Goal: Check status: Check status

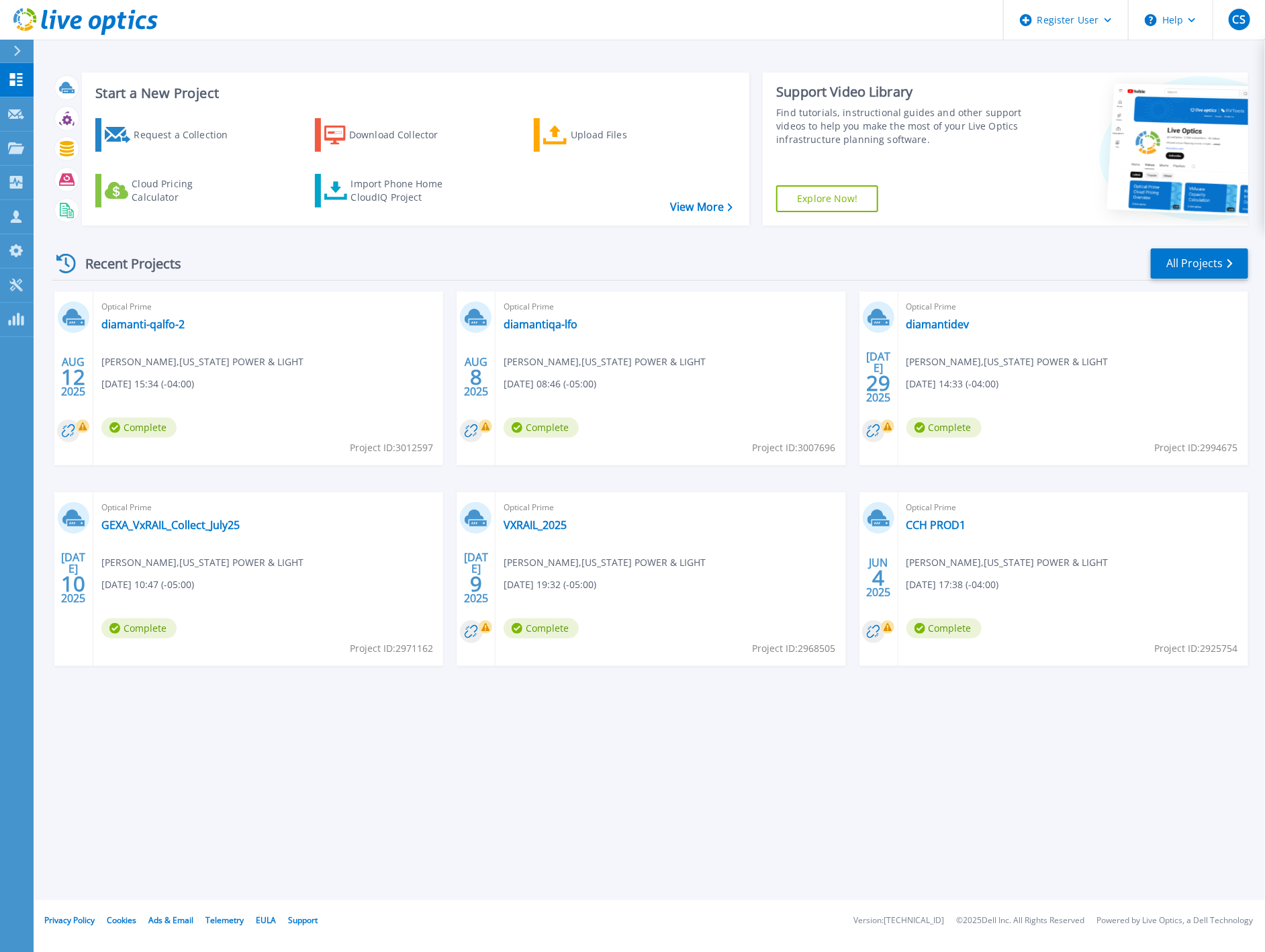
drag, startPoint x: 753, startPoint y: 779, endPoint x: 771, endPoint y: 449, distance: 330.5
click at [754, 779] on div "Start a New Project Request a Collection Download Collector Upload Files Cloud …" at bounding box center [649, 450] width 1231 height 901
click at [546, 317] on link "diamantiqa-lfo" at bounding box center [541, 324] width 74 height 14
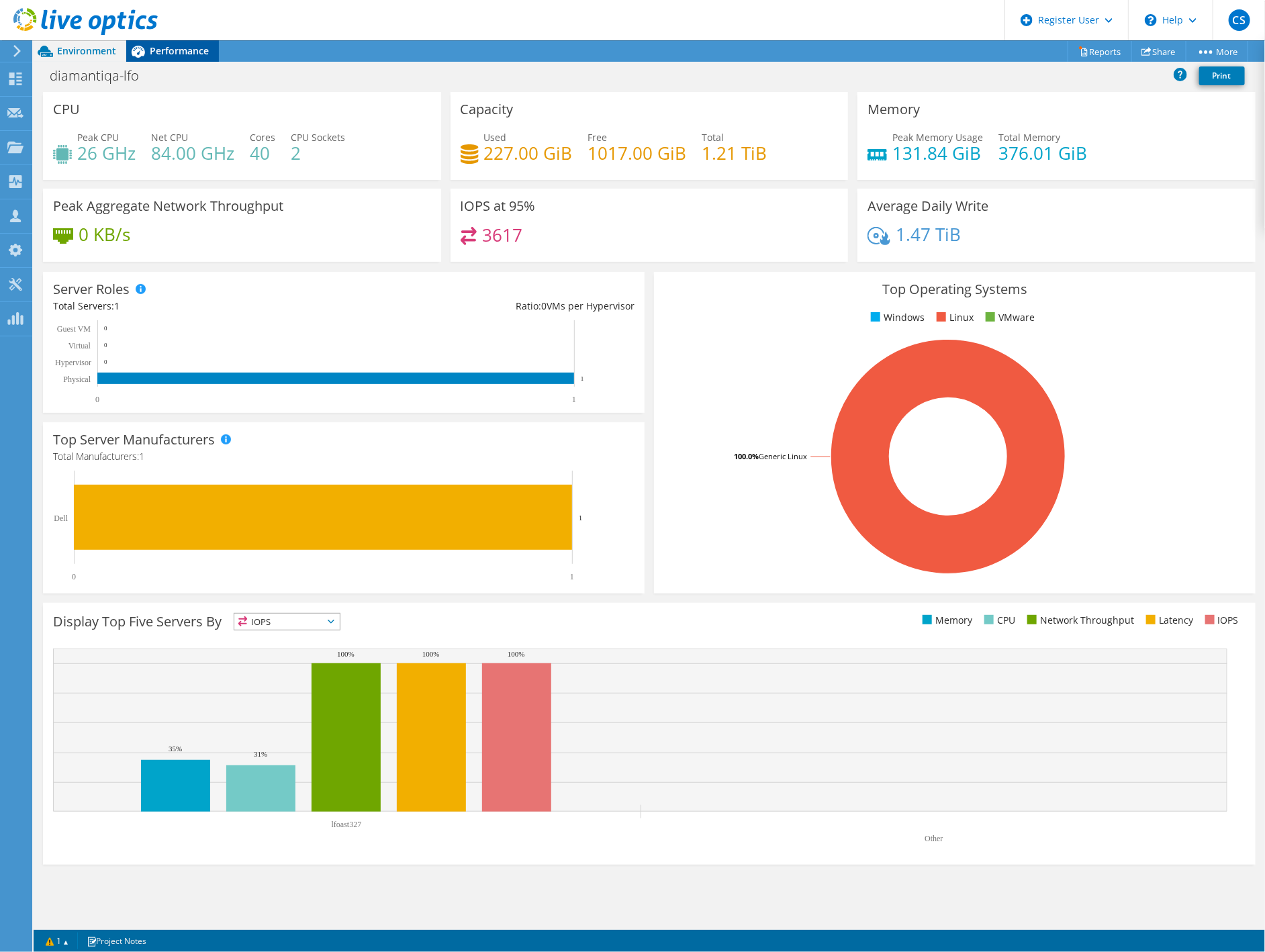
click at [178, 60] on div "Performance" at bounding box center [173, 51] width 93 height 21
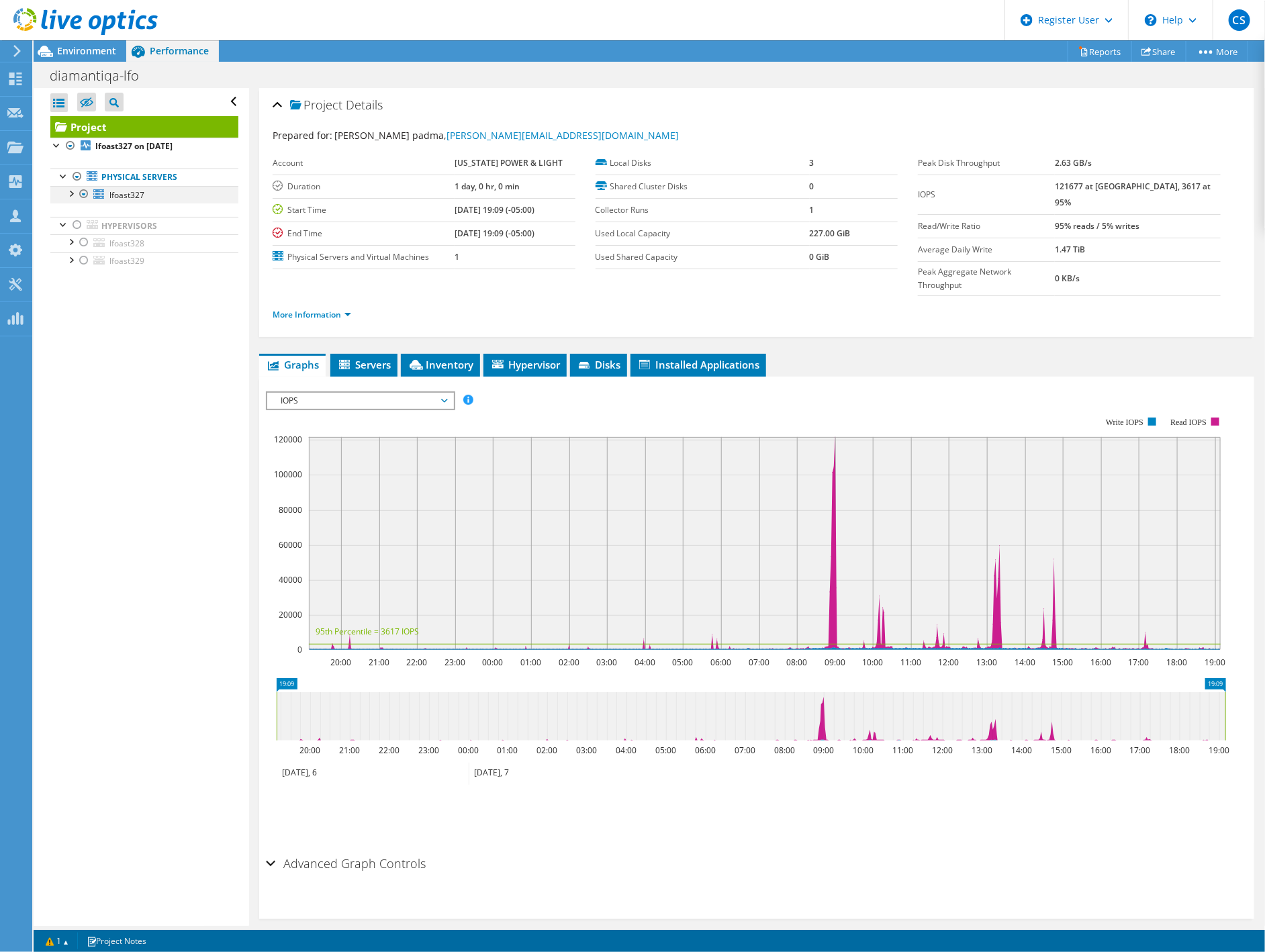
click at [68, 190] on div at bounding box center [70, 193] width 14 height 14
click at [137, 243] on link "sdb" at bounding box center [145, 247] width 188 height 17
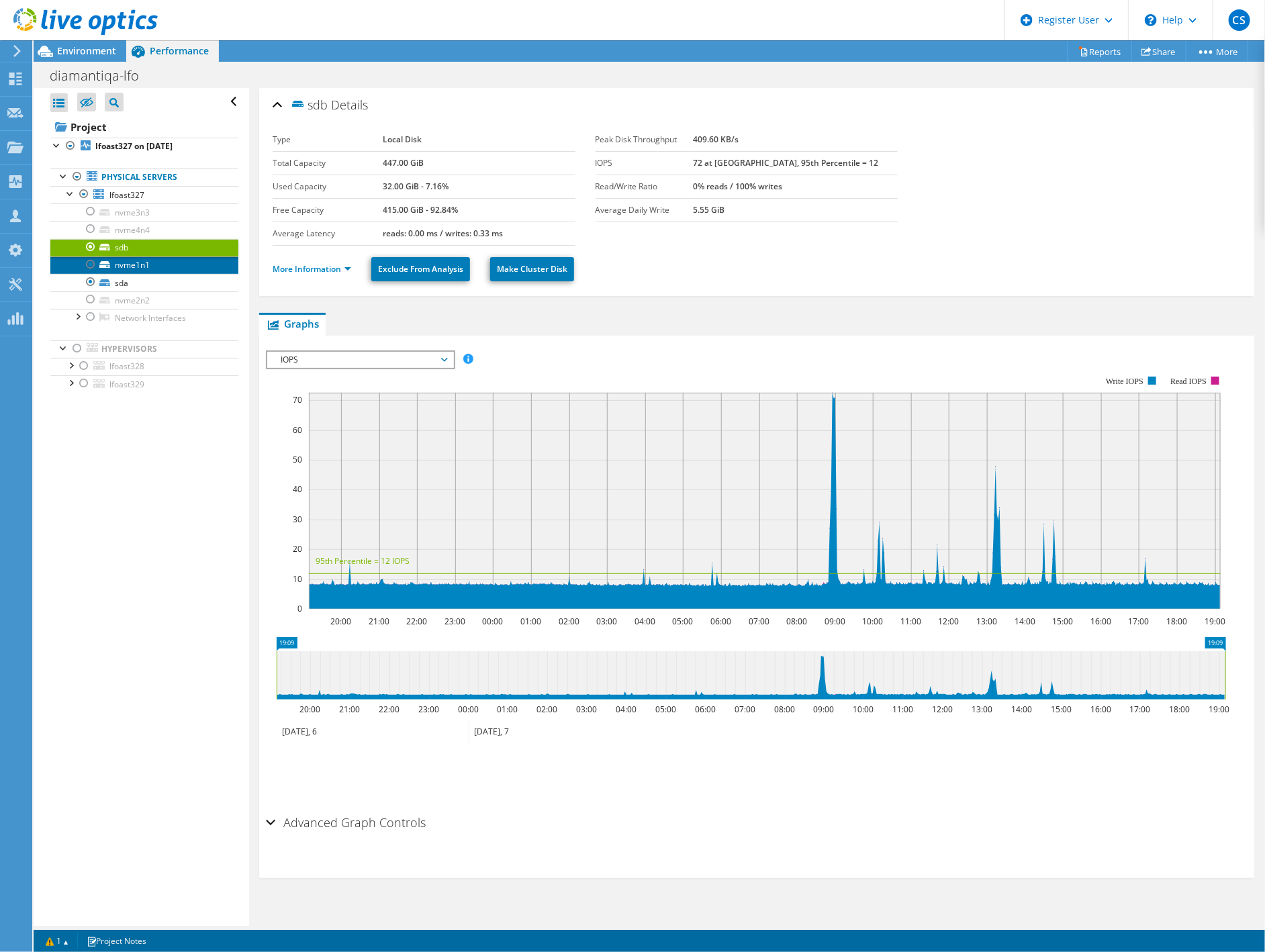
click at [148, 270] on link "nvme1n1" at bounding box center [145, 265] width 188 height 17
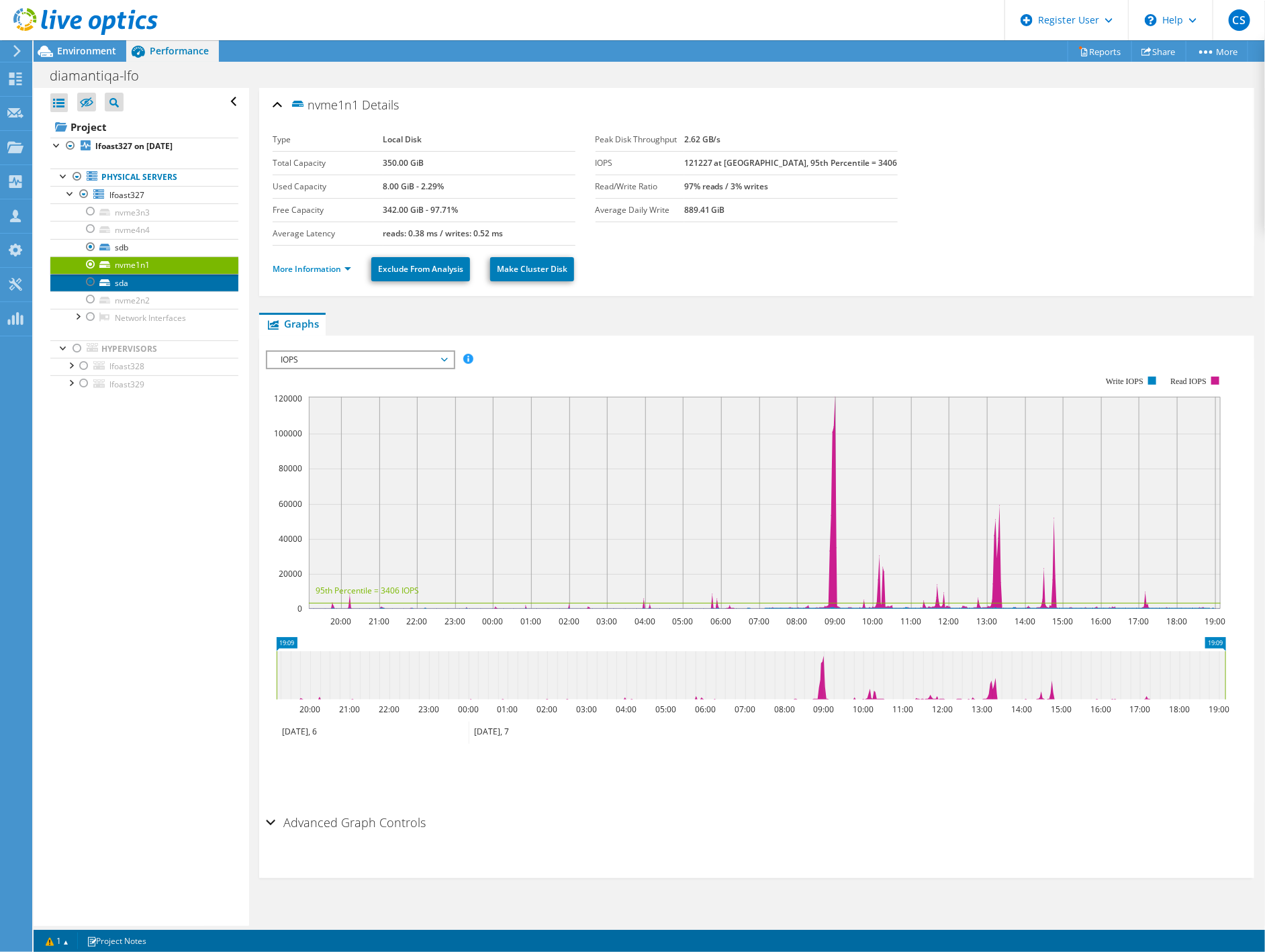
click at [117, 285] on link "sda" at bounding box center [145, 282] width 188 height 17
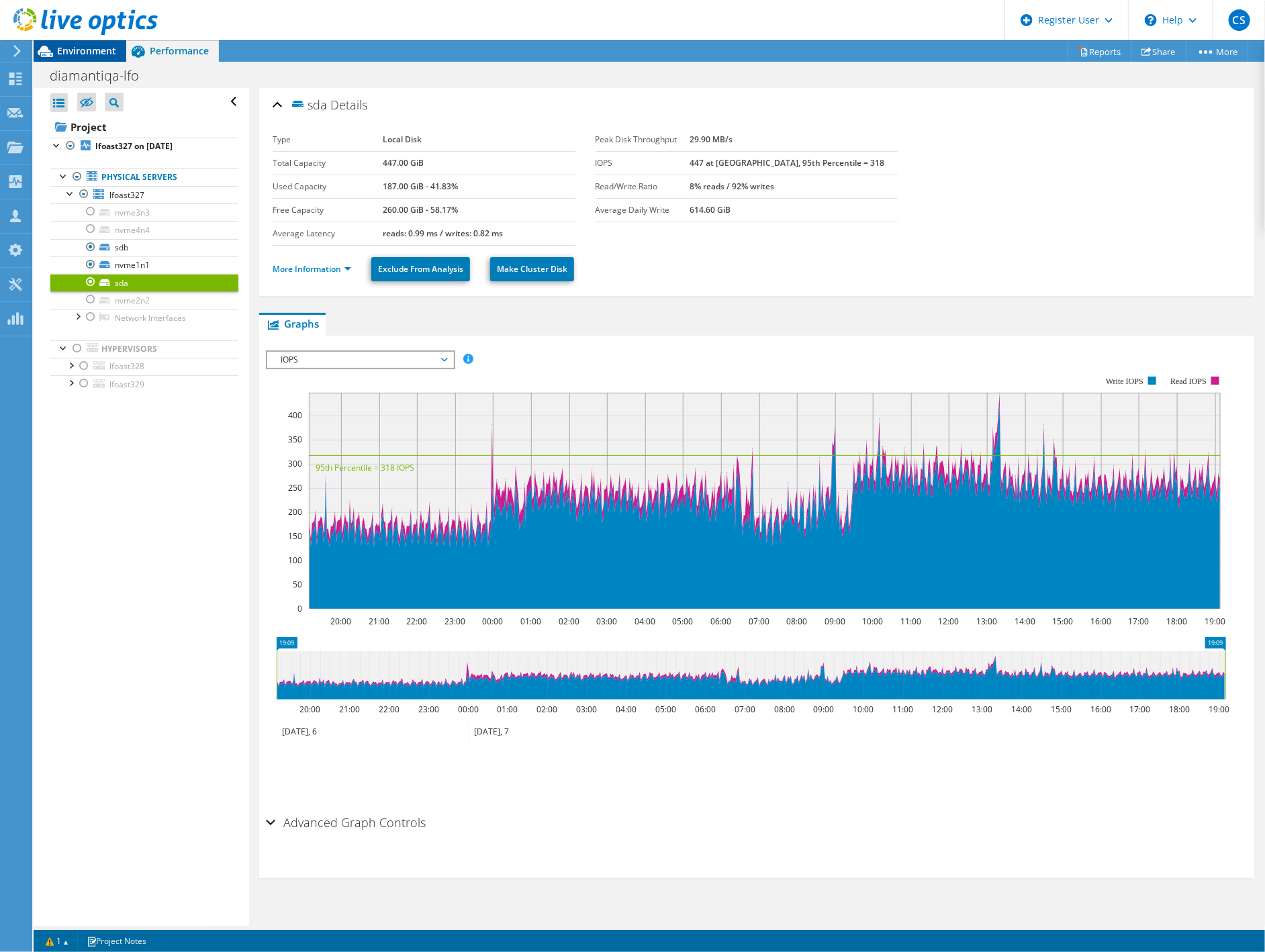
click at [91, 55] on span "Environment" at bounding box center [86, 51] width 59 height 13
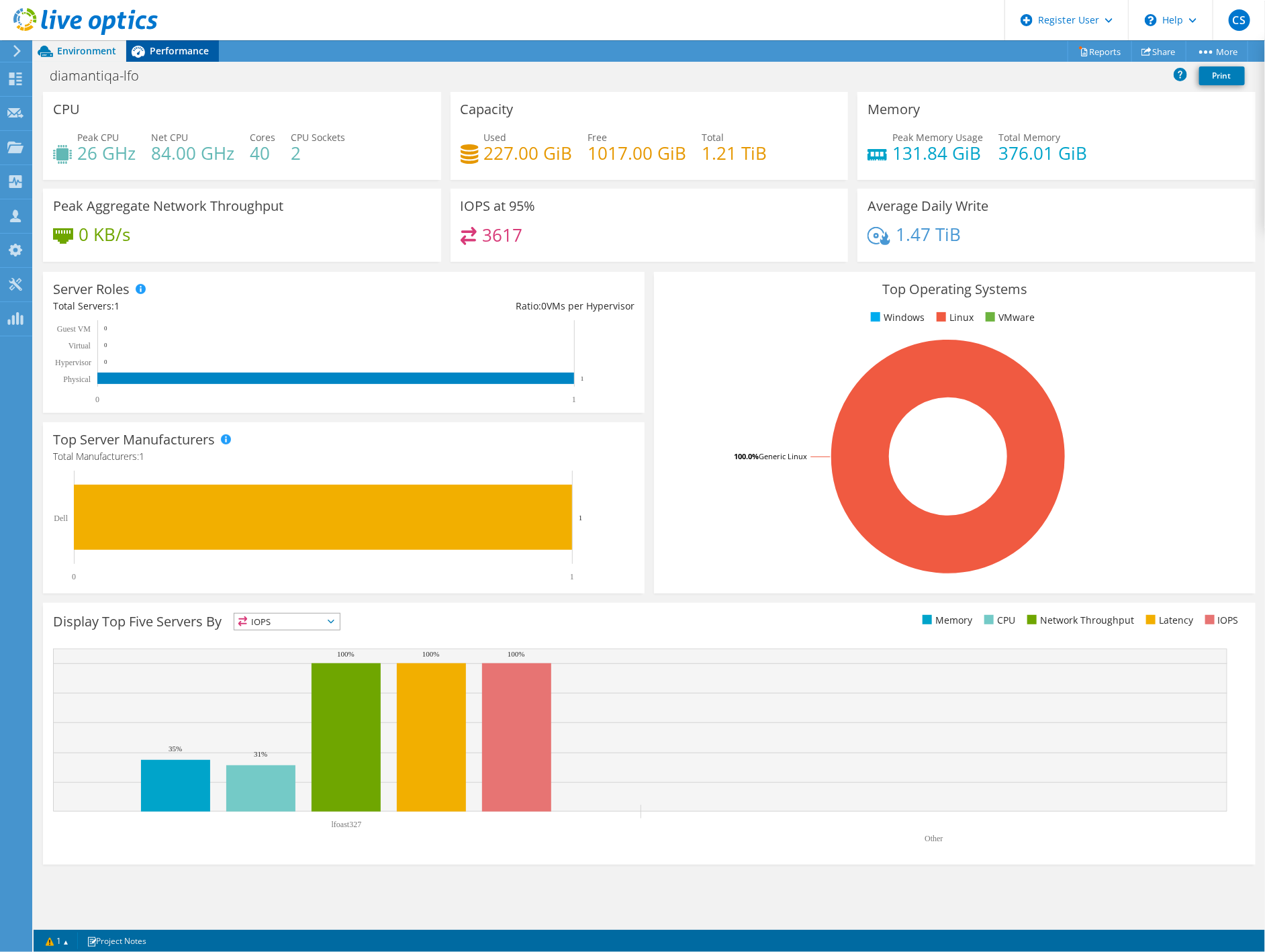
click at [175, 56] on span "Performance" at bounding box center [179, 51] width 59 height 13
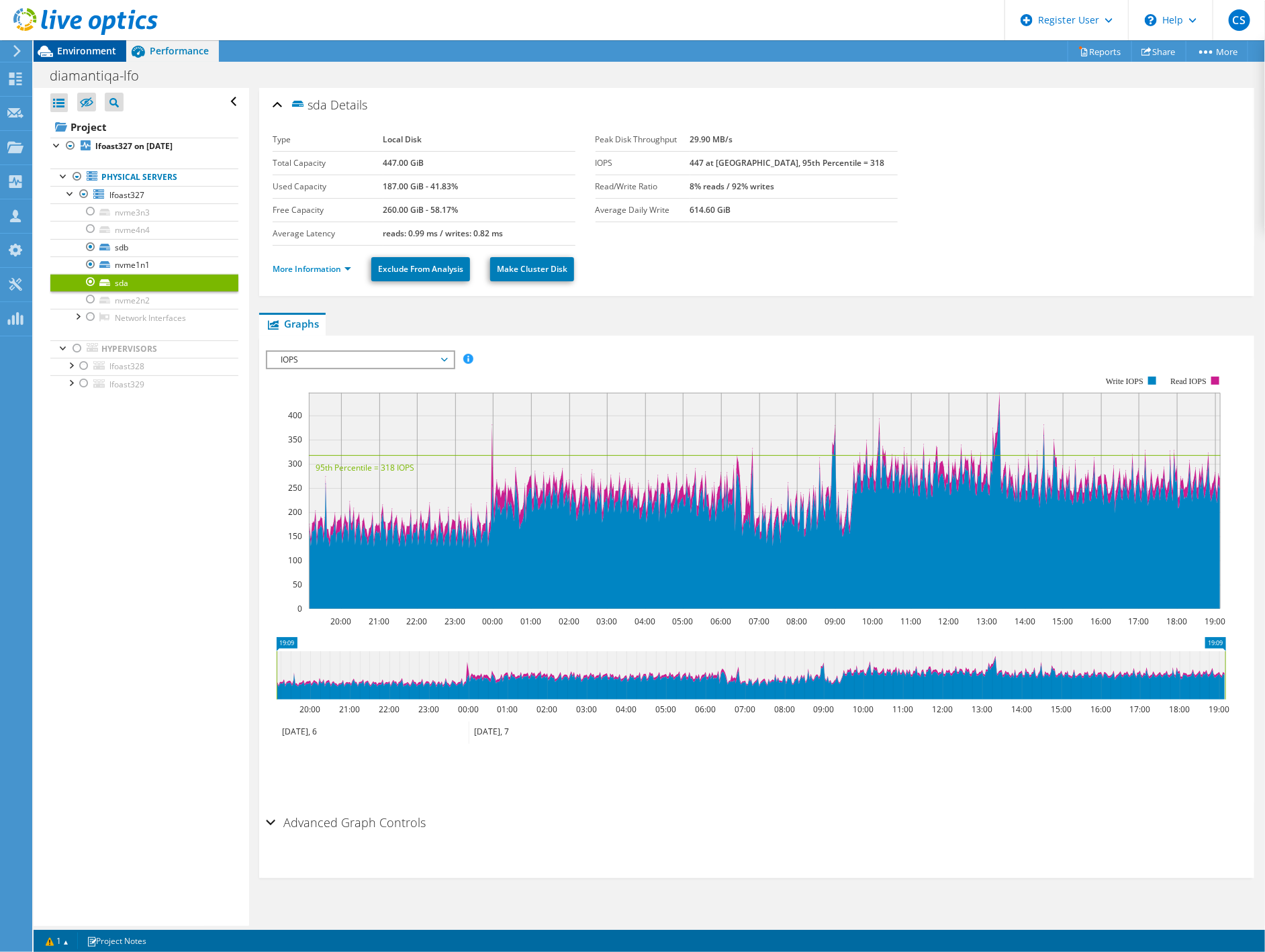
click at [67, 47] on span "Environment" at bounding box center [86, 51] width 59 height 13
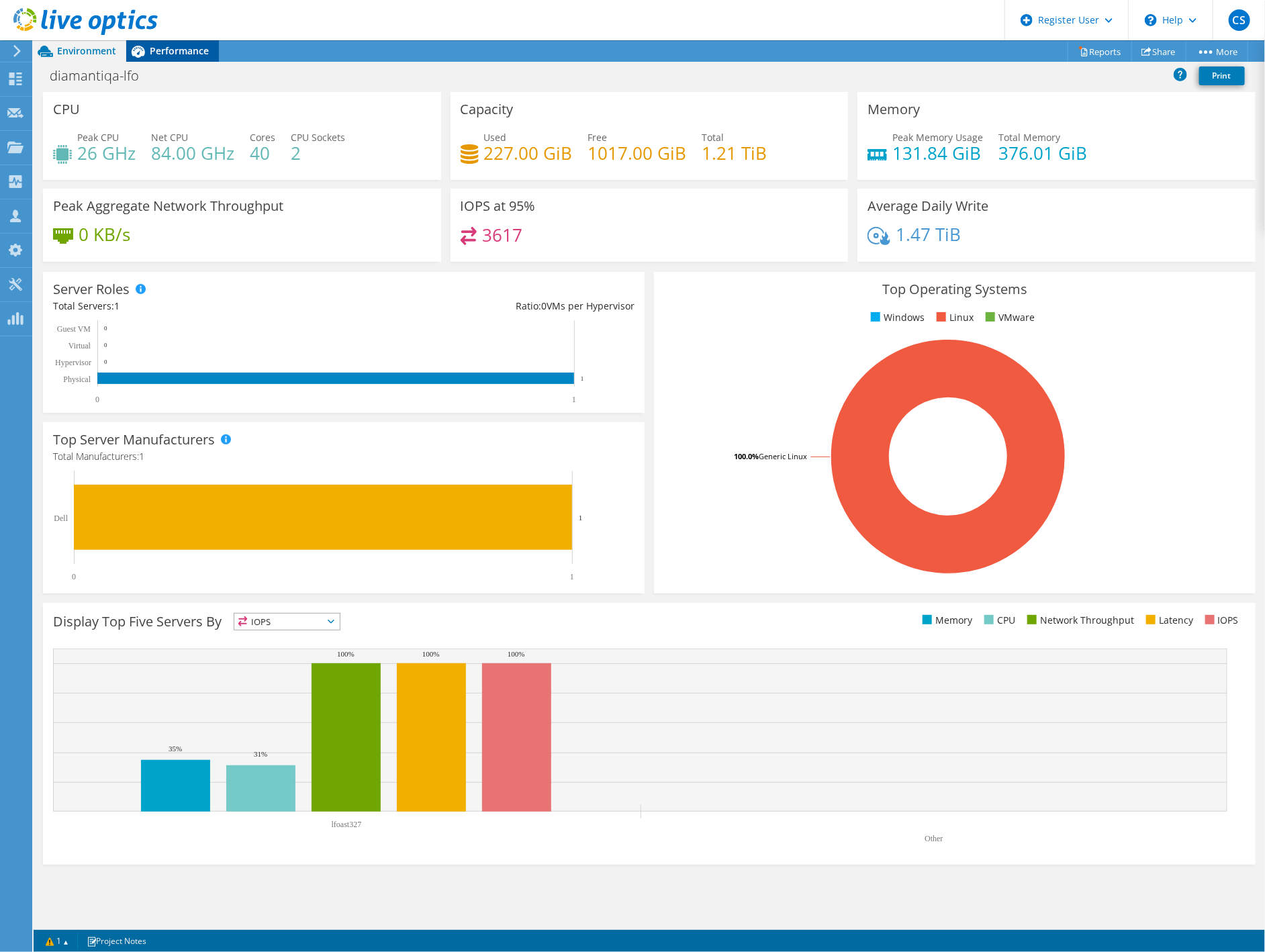
click at [145, 46] on icon at bounding box center [138, 51] width 24 height 24
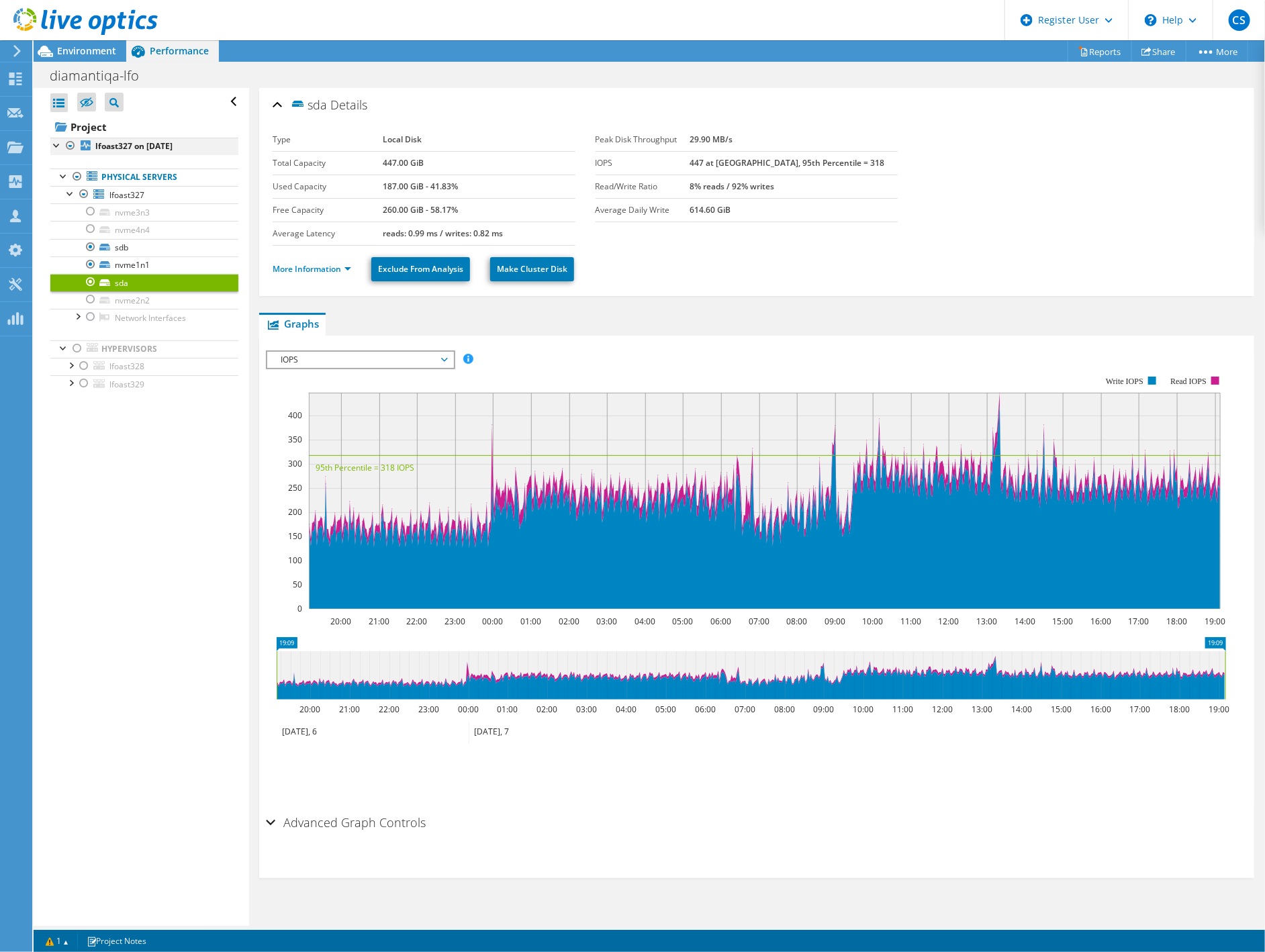
click at [53, 146] on div at bounding box center [57, 144] width 14 height 14
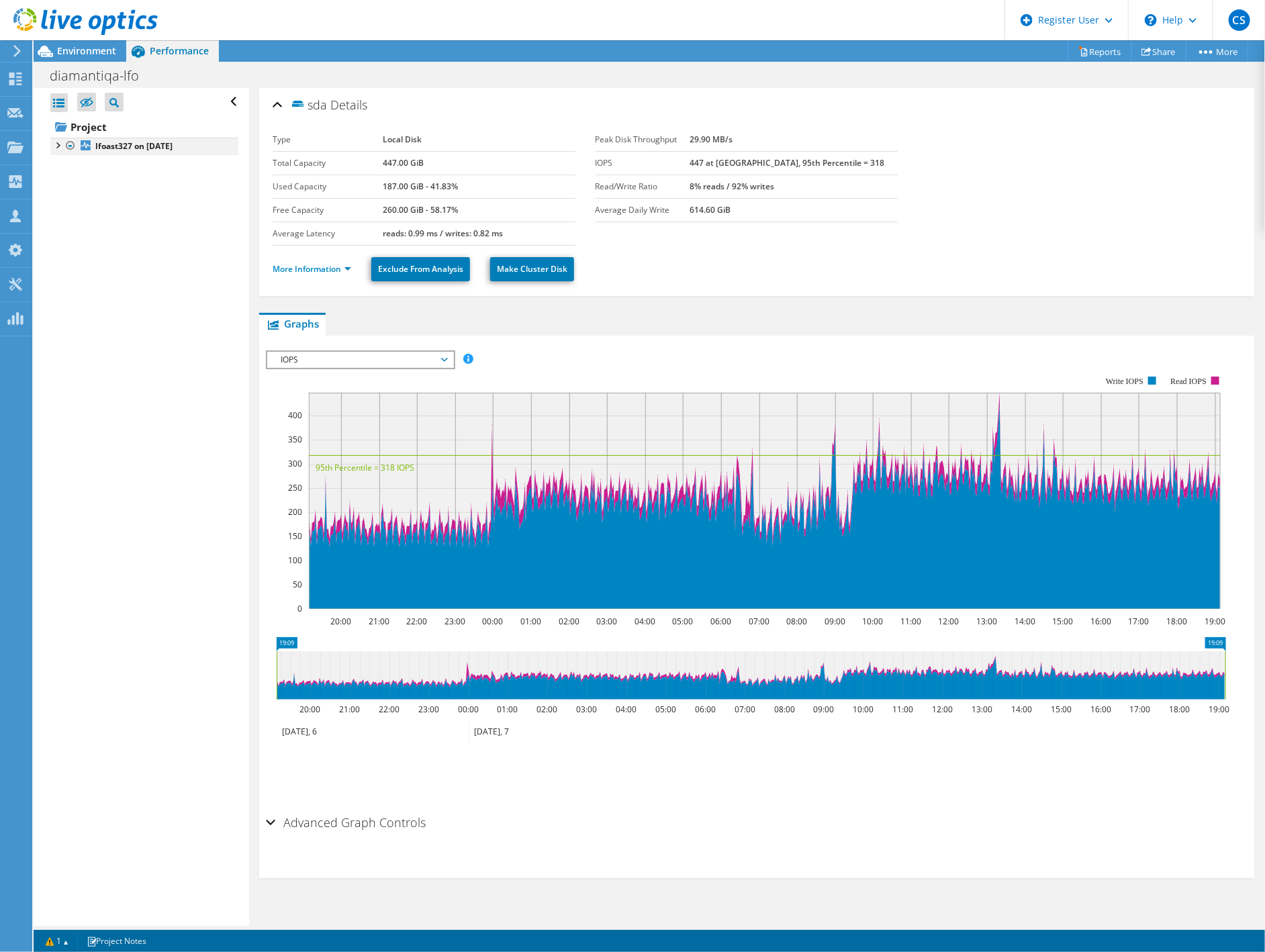
click at [57, 148] on div at bounding box center [57, 144] width 14 height 14
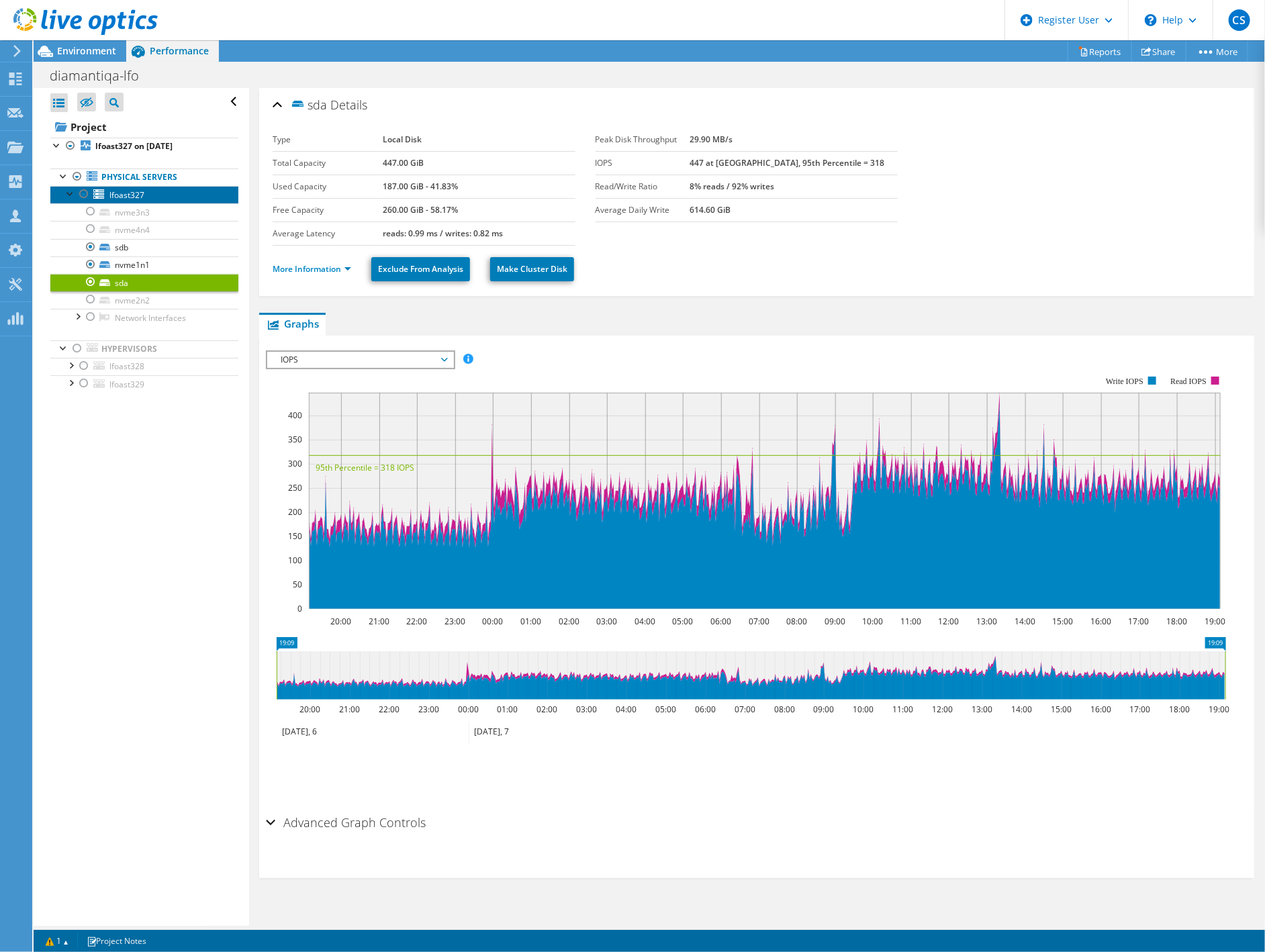
click at [111, 190] on span "lfoast327" at bounding box center [126, 195] width 35 height 11
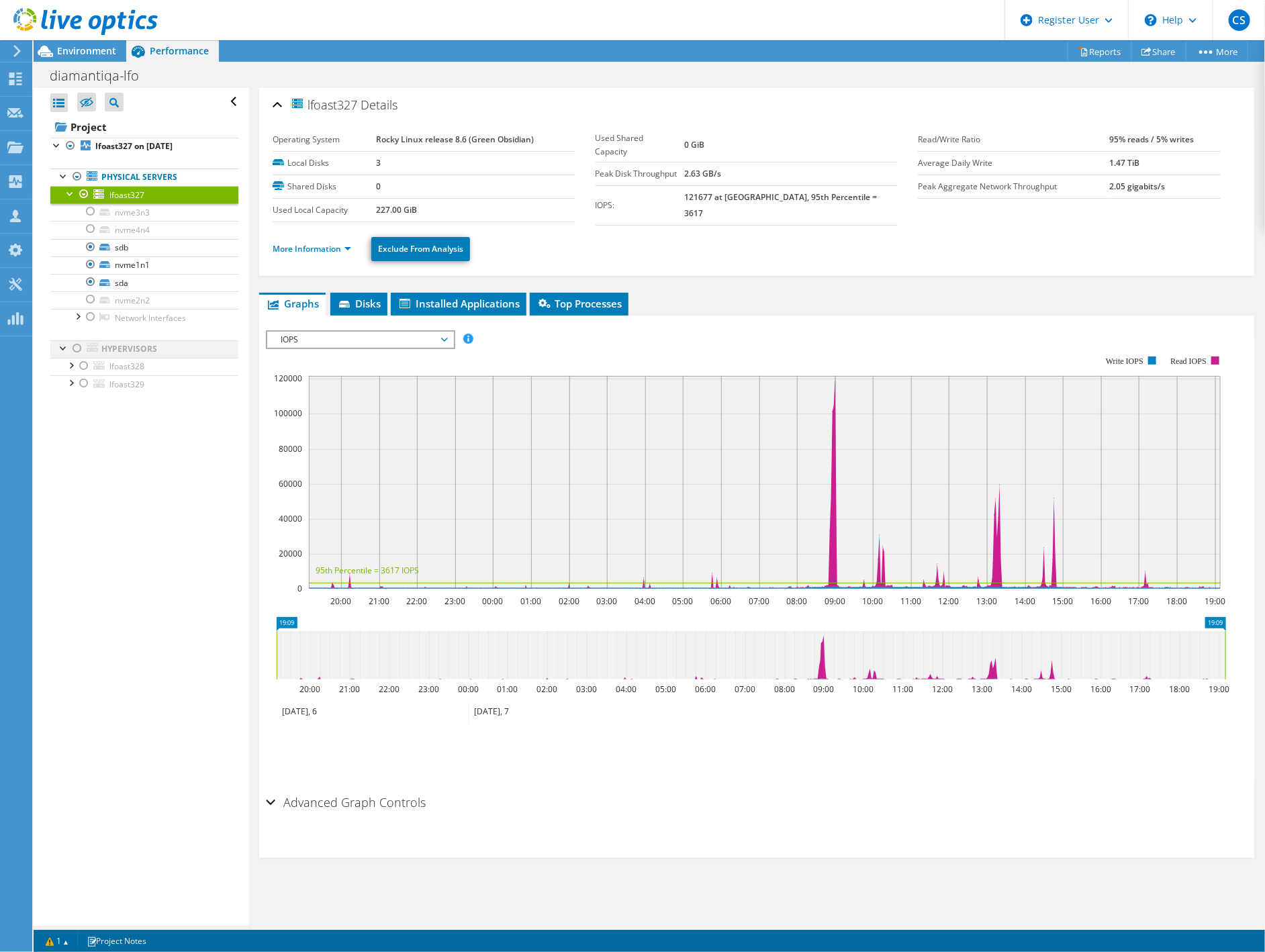
click at [77, 349] on div at bounding box center [77, 348] width 14 height 16
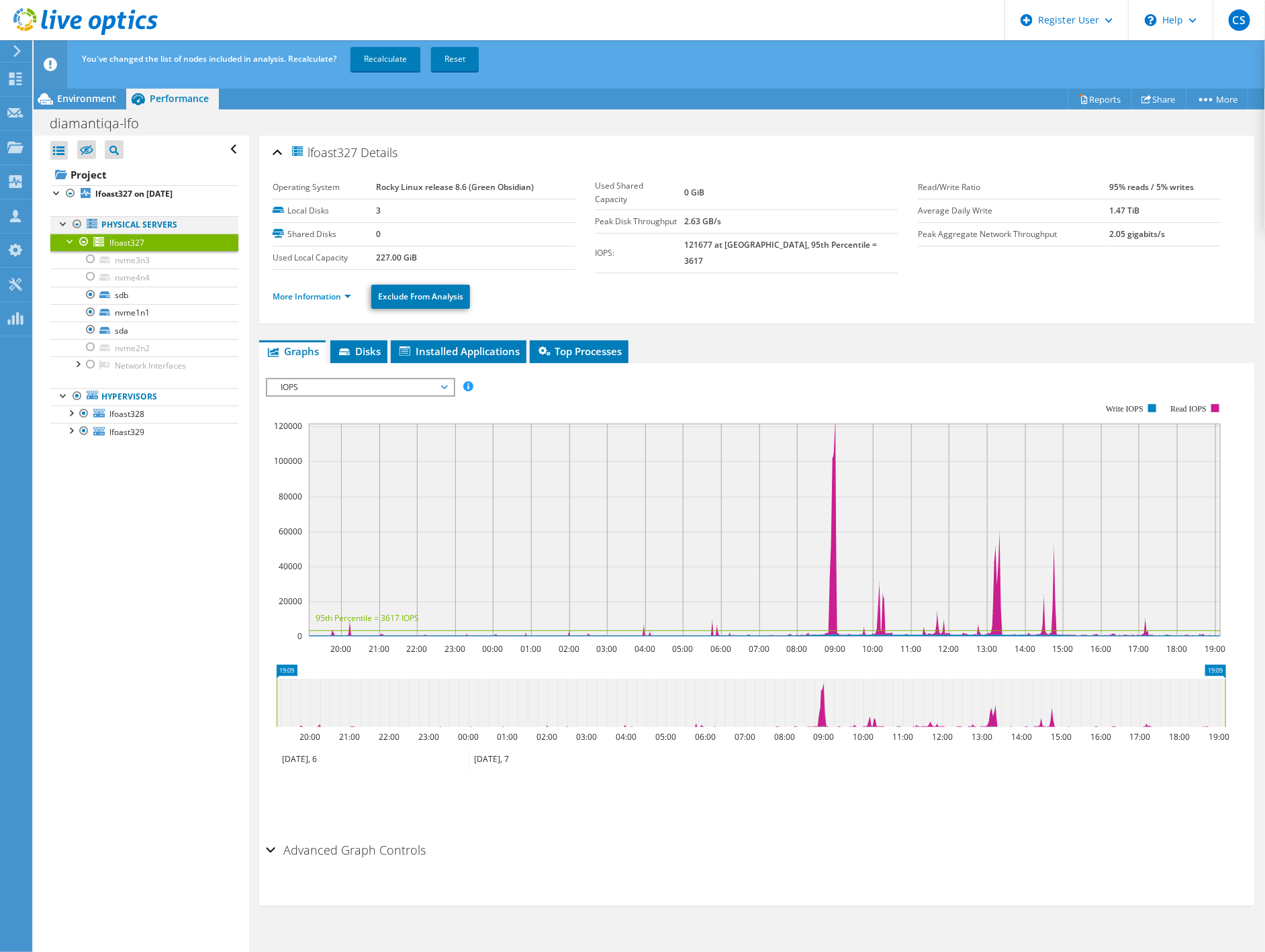
click at [74, 222] on div at bounding box center [77, 224] width 14 height 16
click at [77, 223] on div at bounding box center [77, 224] width 14 height 16
click at [384, 58] on link "Recalculate" at bounding box center [385, 59] width 70 height 24
